Goal: Participate in discussion: Engage in conversation with other users on a specific topic

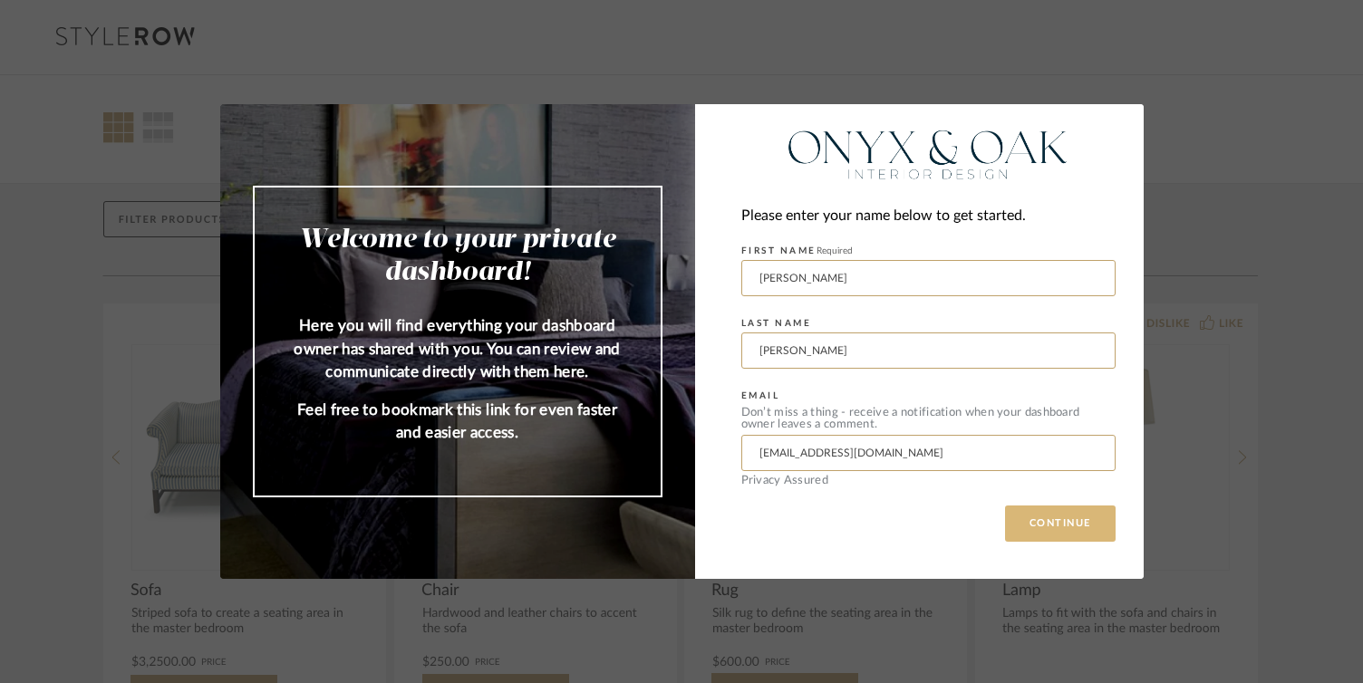
click at [1057, 524] on button "CONTINUE" at bounding box center [1060, 524] width 111 height 36
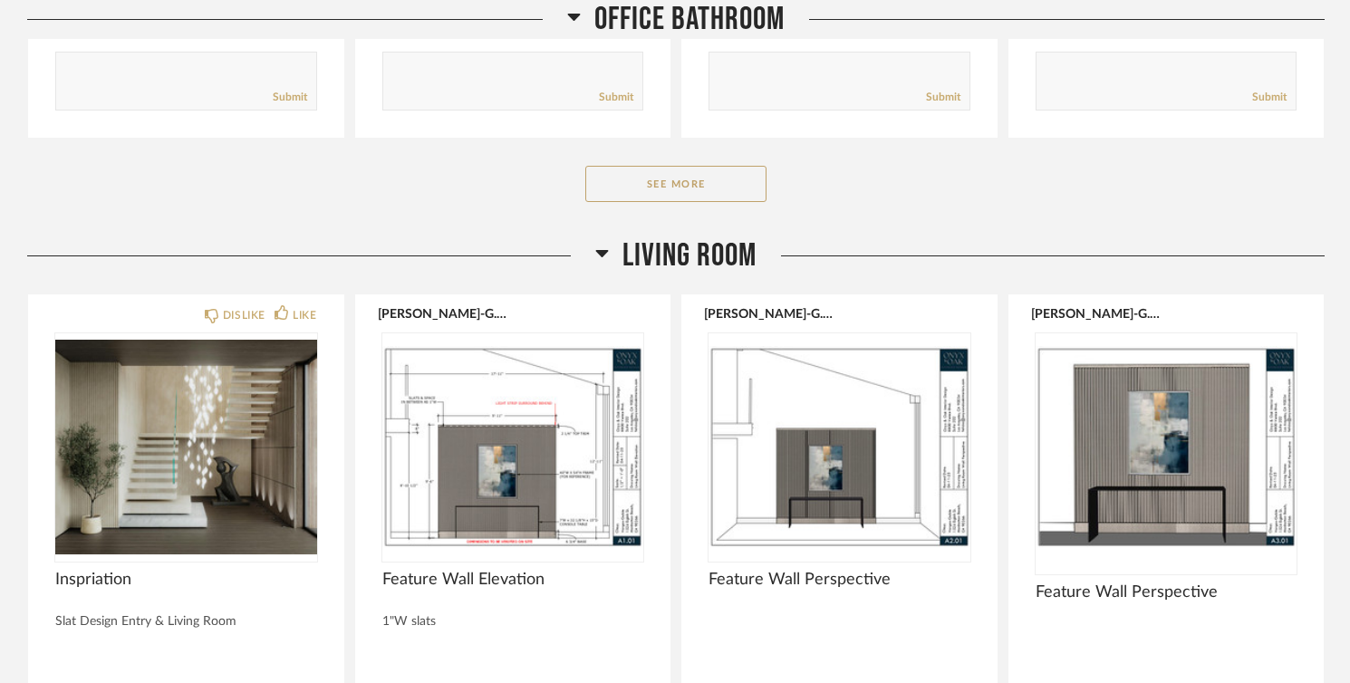
scroll to position [3930, 0]
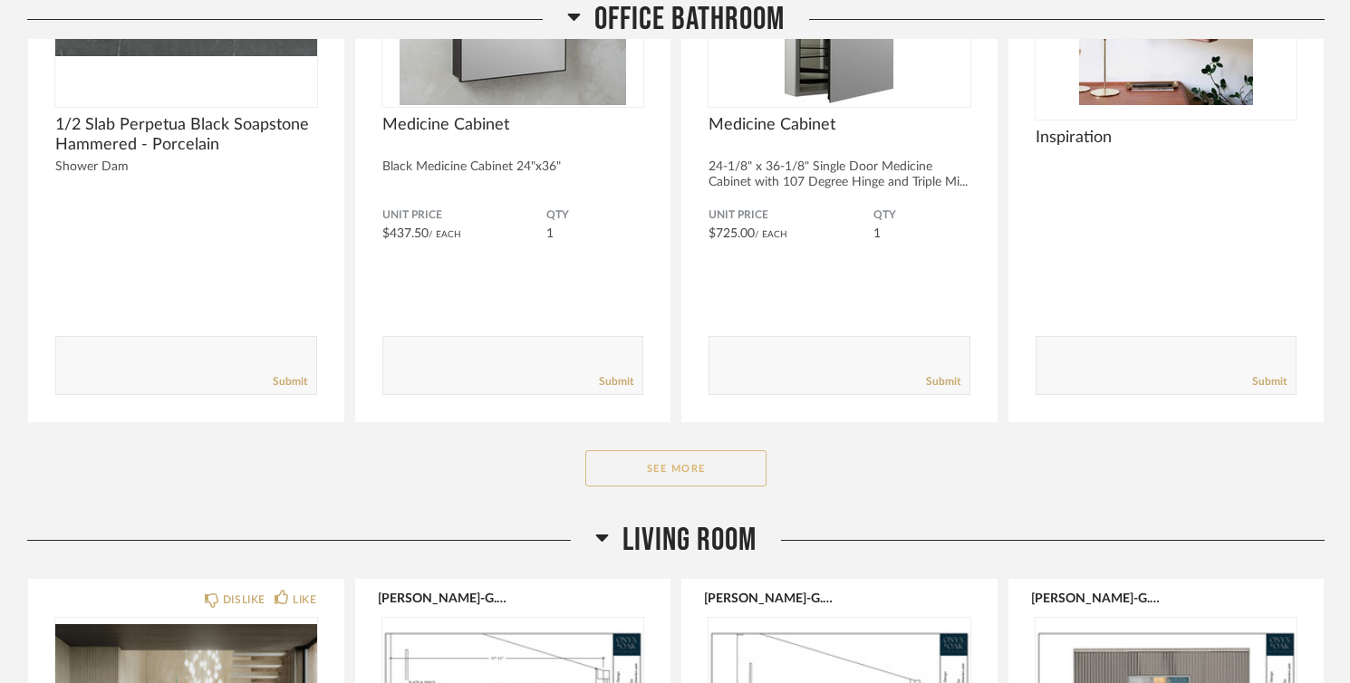
click at [710, 478] on button "See More" at bounding box center [675, 468] width 181 height 36
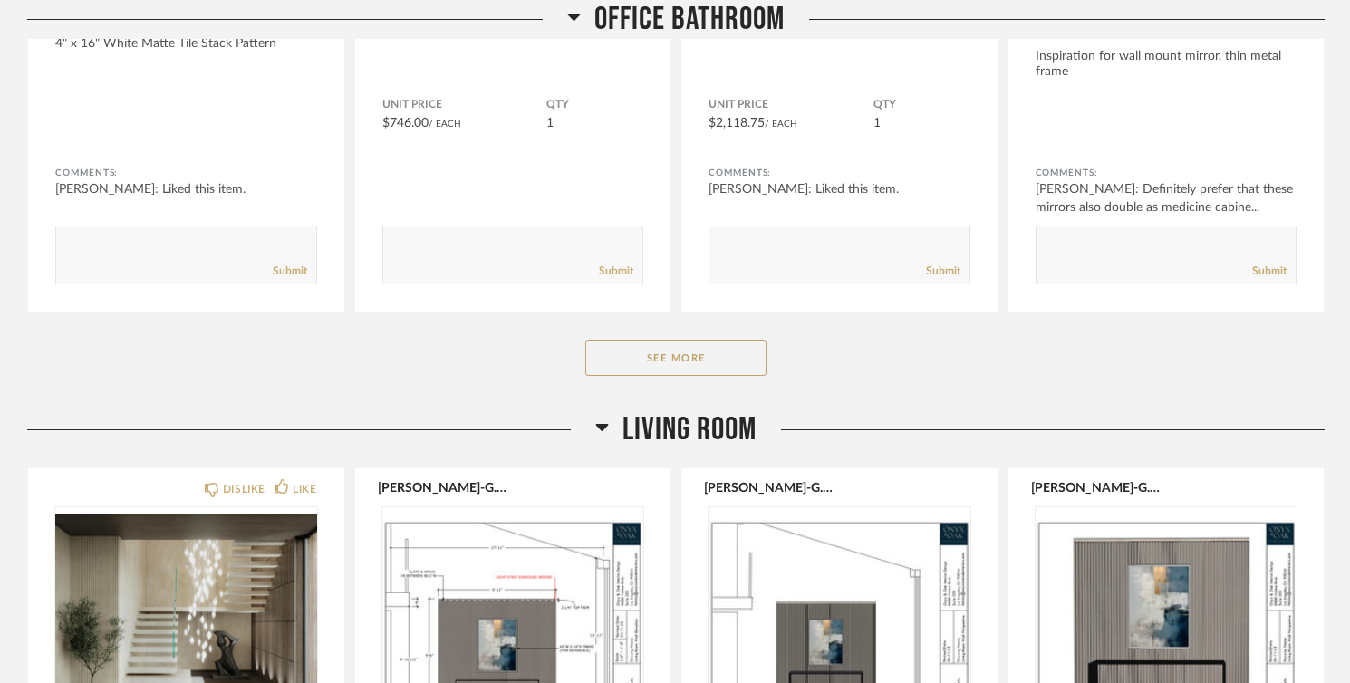
scroll to position [6429, 0]
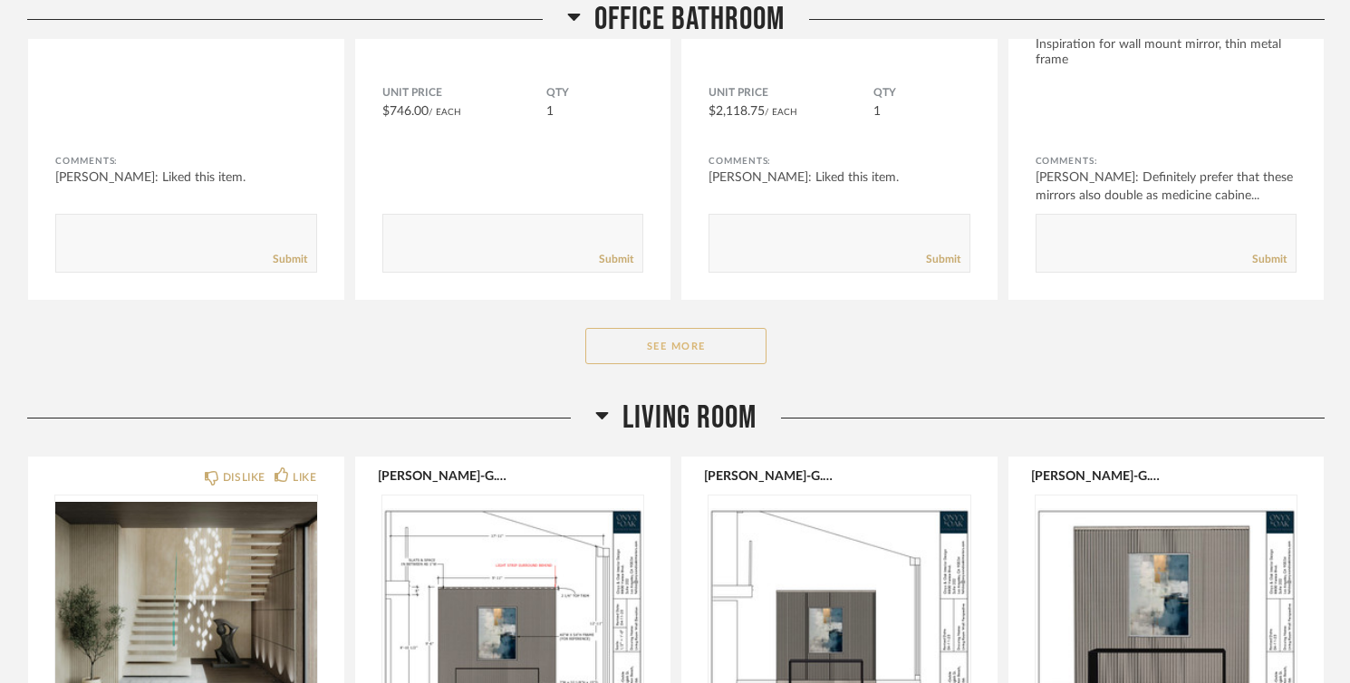
click at [737, 356] on button "See More" at bounding box center [675, 346] width 181 height 36
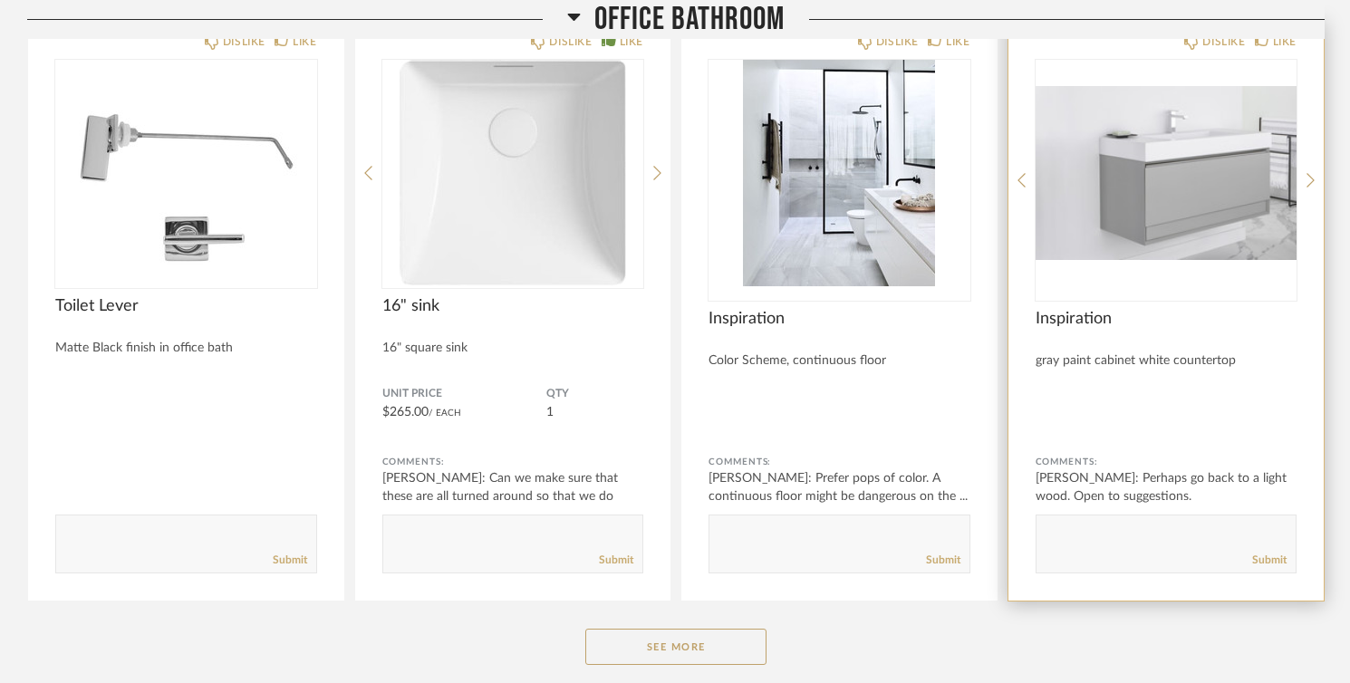
scroll to position [8455, 0]
click at [1116, 551] on div "Submit" at bounding box center [1167, 558] width 260 height 24
click at [1116, 546] on textarea at bounding box center [1167, 534] width 260 height 24
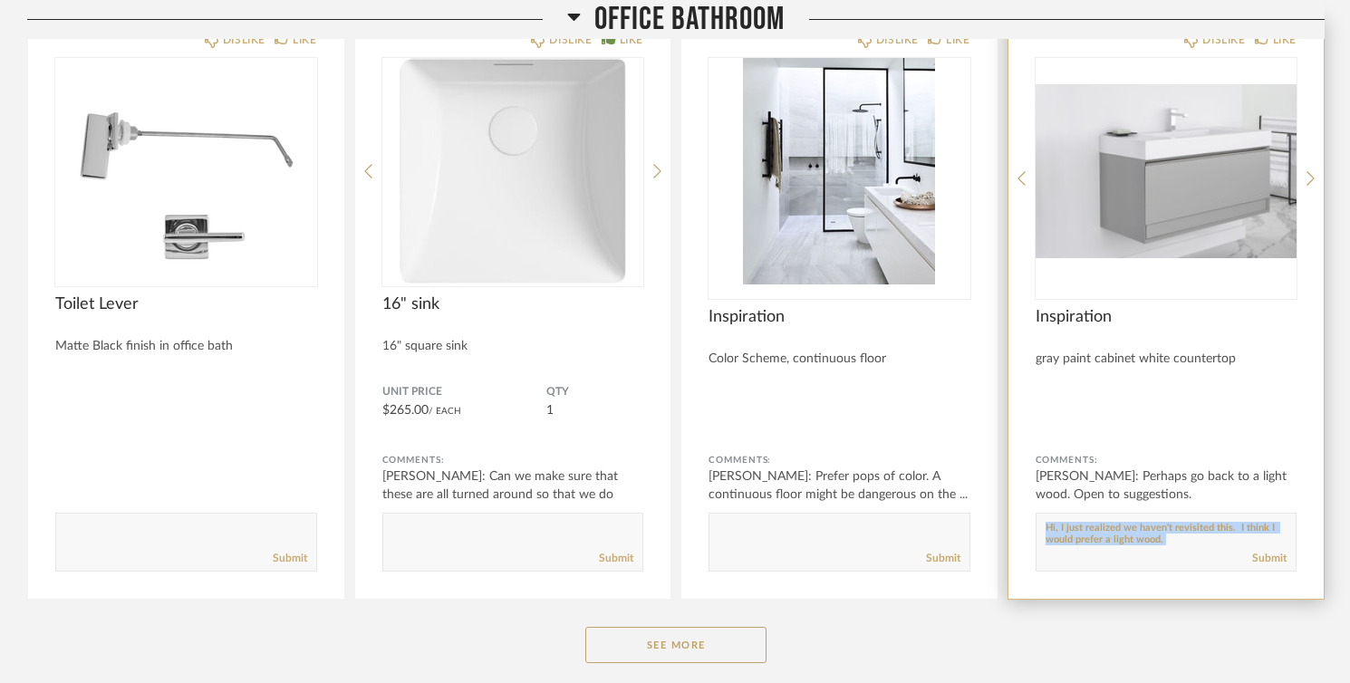
scroll to position [0, 0]
drag, startPoint x: 1186, startPoint y: 552, endPoint x: 1038, endPoint y: 526, distance: 149.9
click at [1038, 526] on form "Submit" at bounding box center [1167, 542] width 262 height 59
copy textarea
click at [1211, 552] on div "Submit" at bounding box center [1167, 558] width 260 height 24
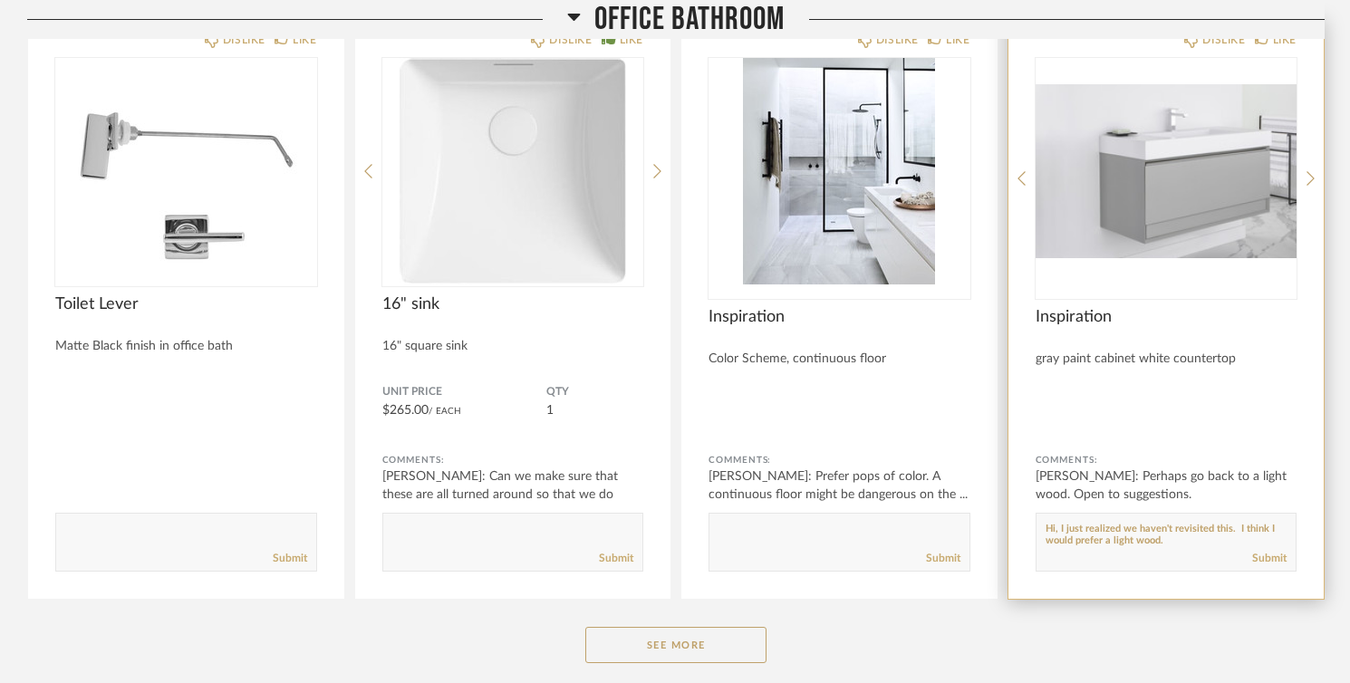
click at [1180, 546] on textarea at bounding box center [1167, 534] width 260 height 24
click at [1215, 546] on textarea at bounding box center [1167, 534] width 260 height 24
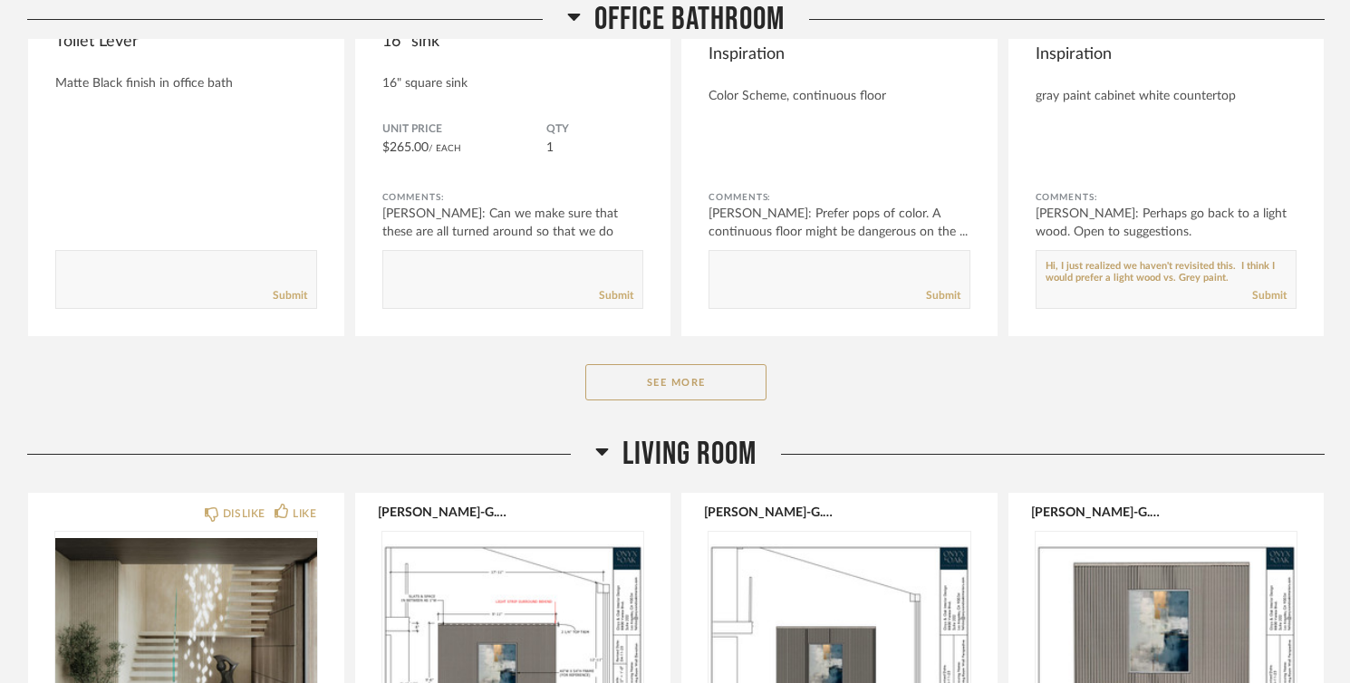
scroll to position [8674, 0]
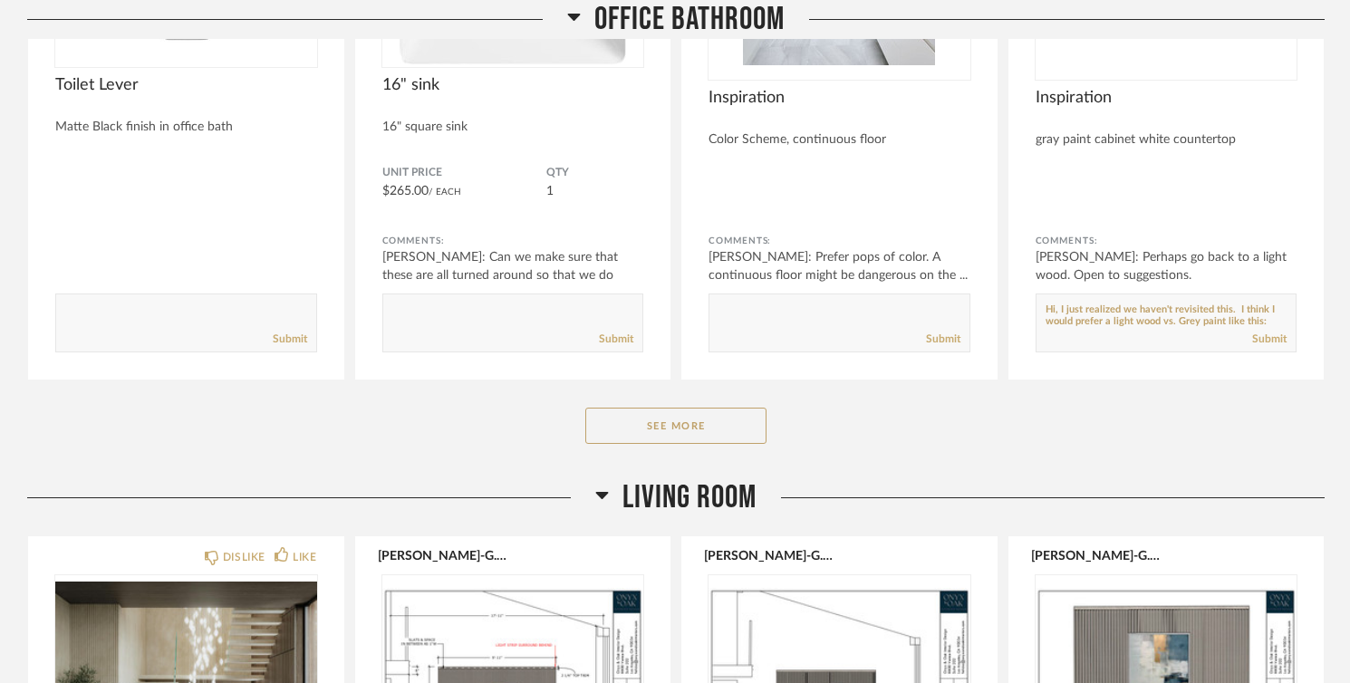
paste textarea "[URL][DOMAIN_NAME]"
type textarea "Hi, I just realized we haven't revisited this. I think I would prefer a light w…"
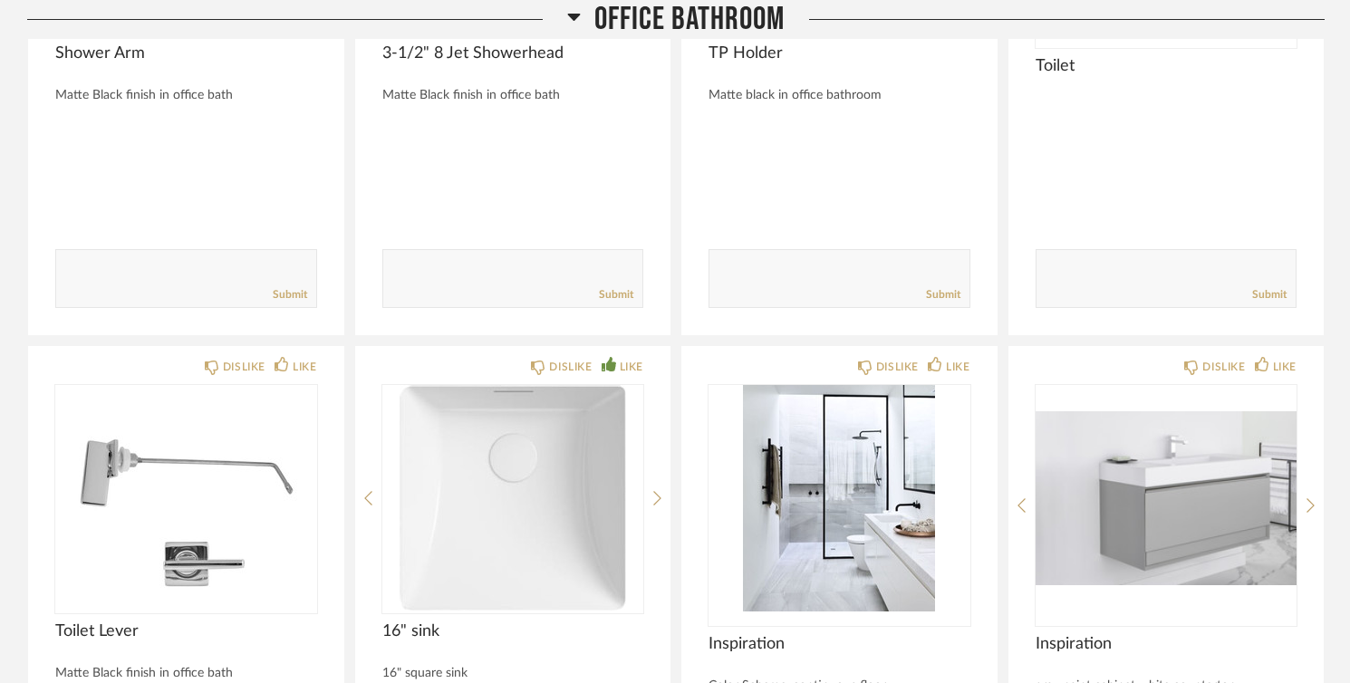
scroll to position [8163, 0]
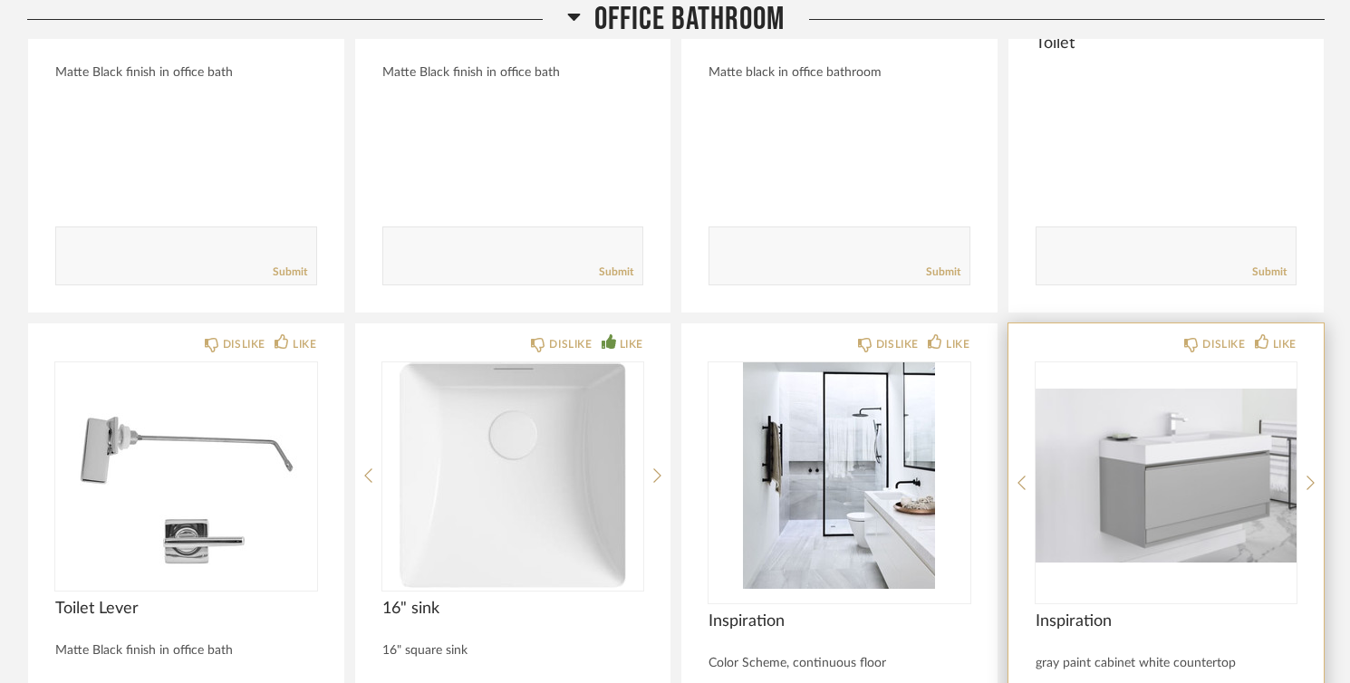
click at [1156, 495] on img "0" at bounding box center [1167, 475] width 262 height 227
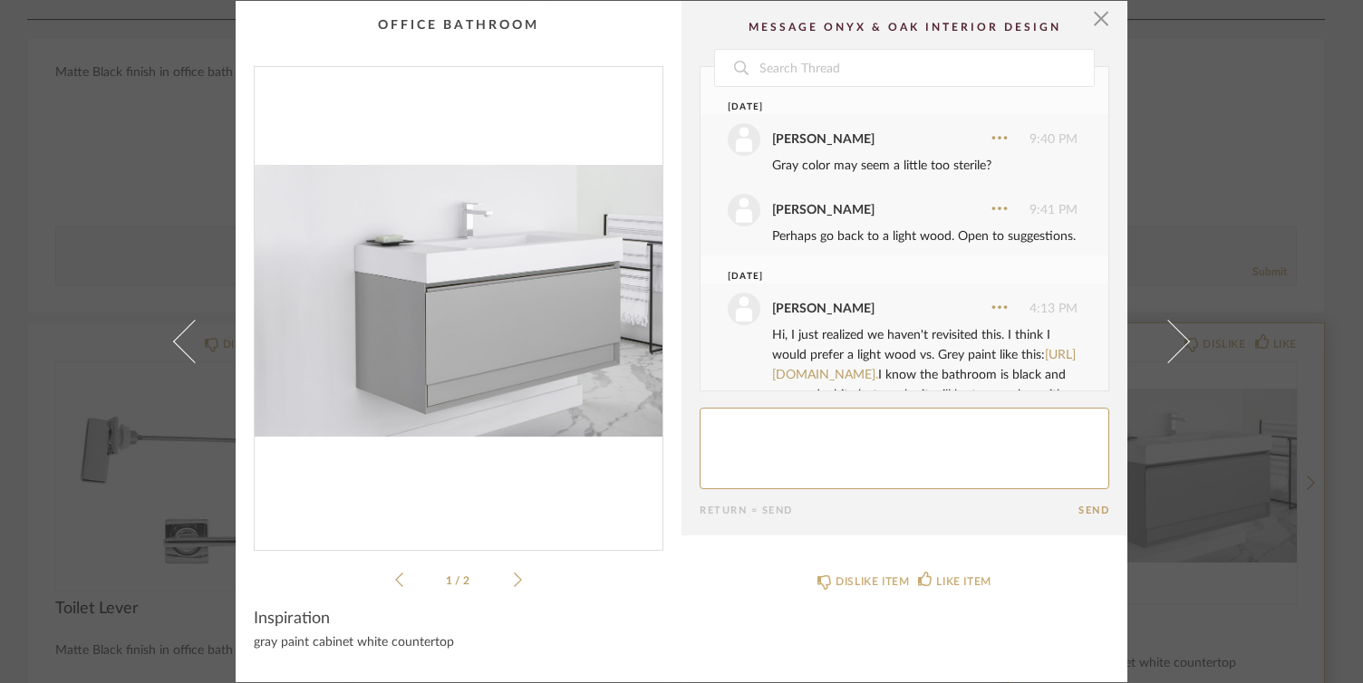
scroll to position [102, 0]
